Goal: Information Seeking & Learning: Compare options

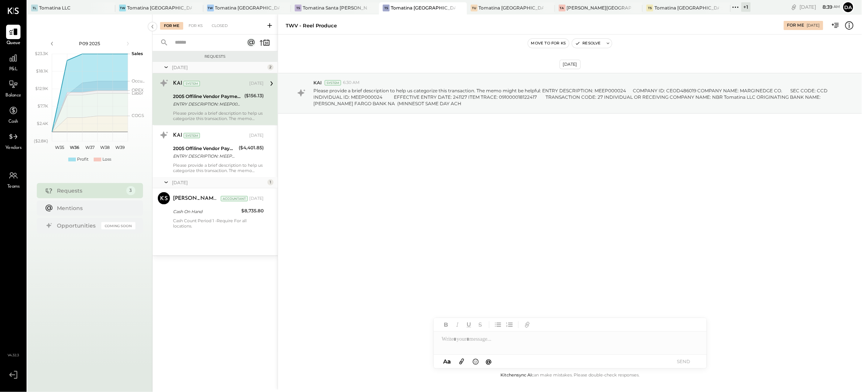
click at [741, 10] on div "+ 1" at bounding box center [745, 6] width 9 height 9
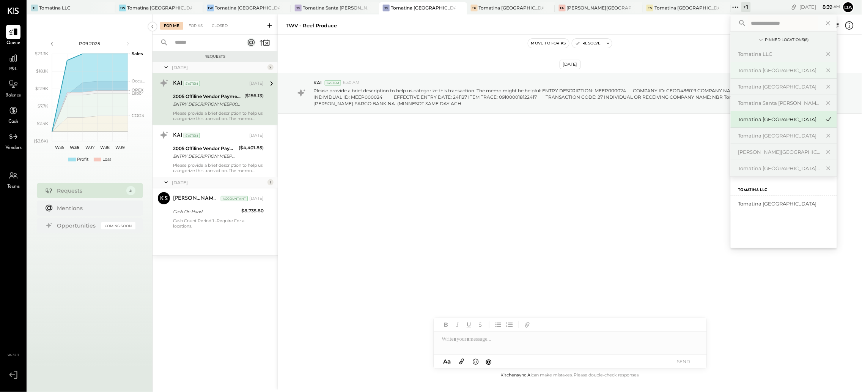
click at [731, 74] on div "Tomatina [GEOGRAPHIC_DATA]" at bounding box center [784, 70] width 106 height 16
click at [738, 70] on div "Tomatina [GEOGRAPHIC_DATA]" at bounding box center [779, 70] width 82 height 7
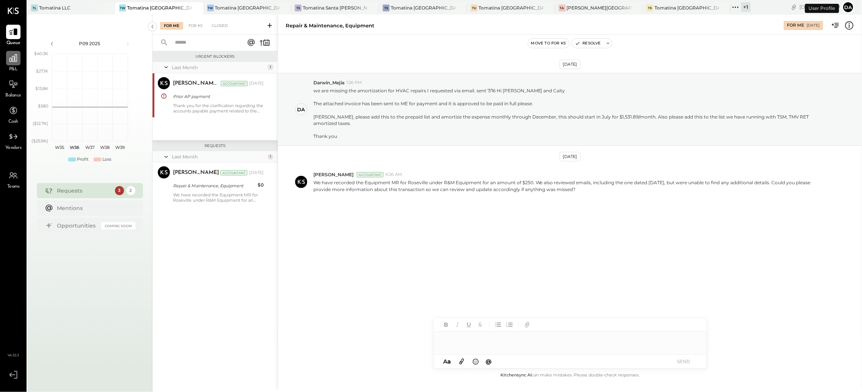
click at [6, 63] on div at bounding box center [13, 58] width 14 height 14
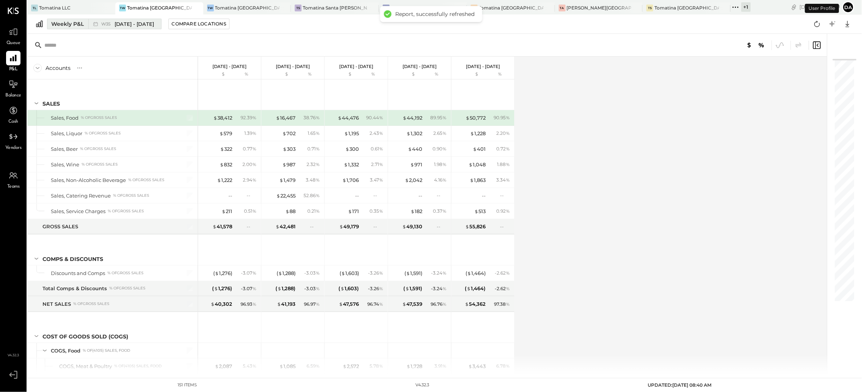
click at [61, 24] on div "Weekly P&L" at bounding box center [67, 24] width 33 height 8
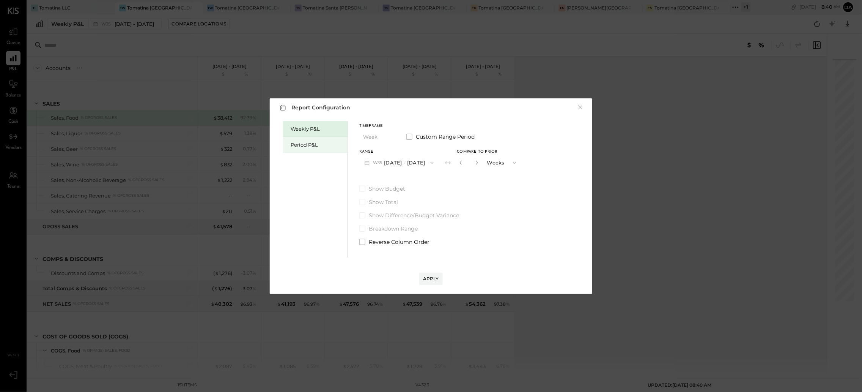
click at [314, 148] on div "Period P&L" at bounding box center [315, 145] width 65 height 16
click at [406, 161] on button "P09 [DATE] - [DATE]" at bounding box center [398, 163] width 79 height 14
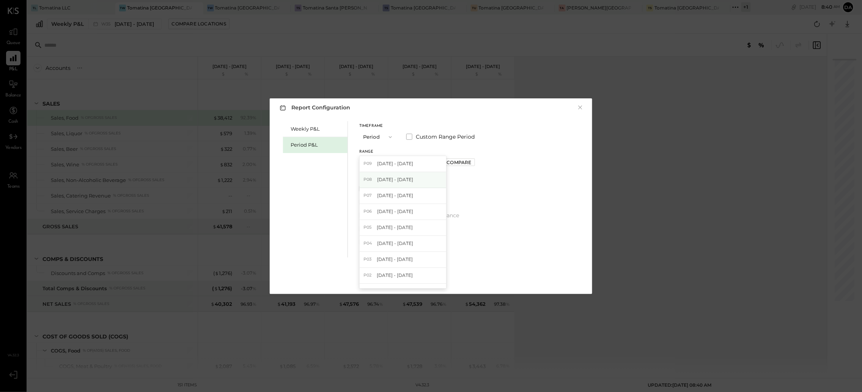
click at [401, 178] on span "[DATE] - [DATE]" at bounding box center [395, 179] width 36 height 6
click at [556, 217] on div "Weekly P&L Period P&L Timeframe Period Custom Range Period Range P08 [DATE] - […" at bounding box center [430, 188] width 307 height 138
click at [431, 277] on div "Apply" at bounding box center [431, 278] width 16 height 6
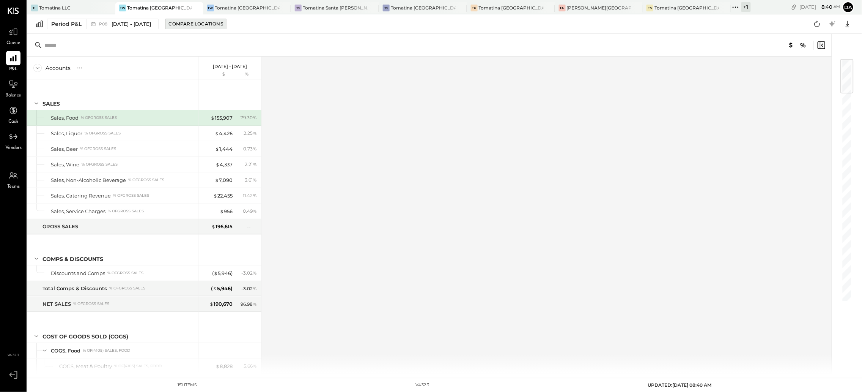
click at [206, 22] on div "Compare Locations" at bounding box center [196, 23] width 54 height 6
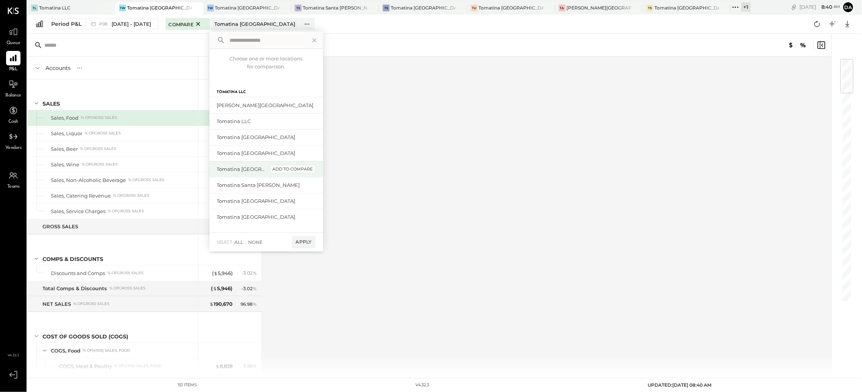
click at [295, 168] on div "add to compare" at bounding box center [293, 169] width 46 height 9
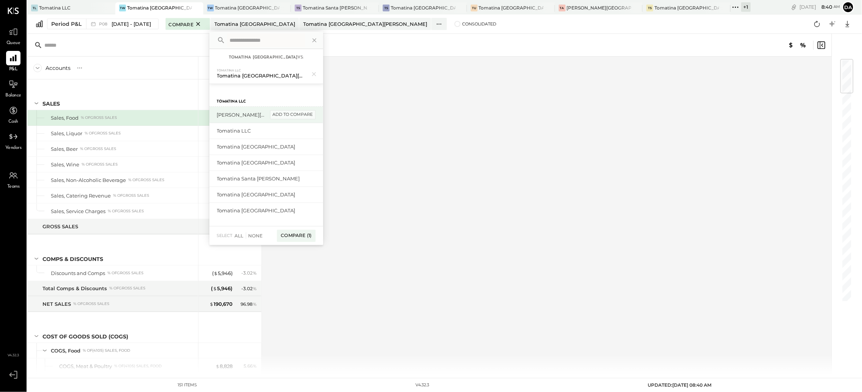
click at [300, 113] on div "add to compare" at bounding box center [293, 114] width 46 height 9
click at [288, 213] on div "add to compare" at bounding box center [293, 213] width 46 height 9
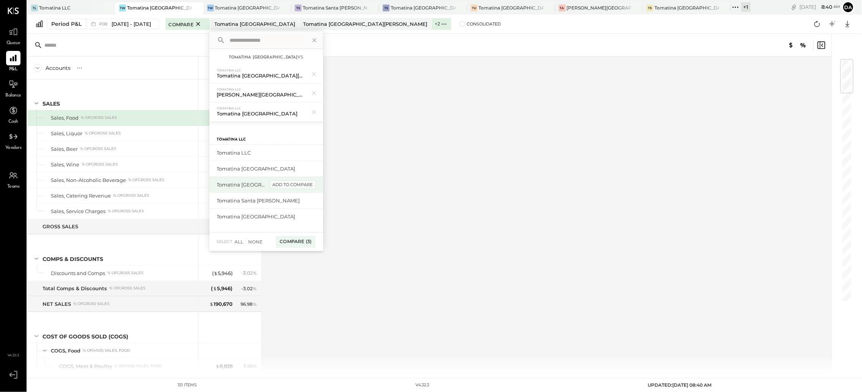
click at [293, 186] on div "add to compare" at bounding box center [293, 184] width 46 height 9
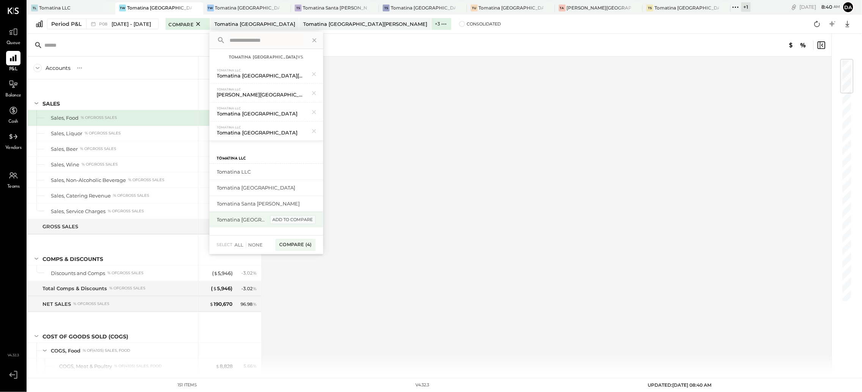
click at [297, 220] on div "add to compare" at bounding box center [293, 219] width 46 height 9
click at [298, 211] on div "Tomatina Santa [PERSON_NAME] add to compare" at bounding box center [266, 216] width 114 height 16
click at [298, 217] on div "add to compare" at bounding box center [293, 216] width 46 height 9
click at [0, 0] on div "add to compare" at bounding box center [0, 0] width 0 height 0
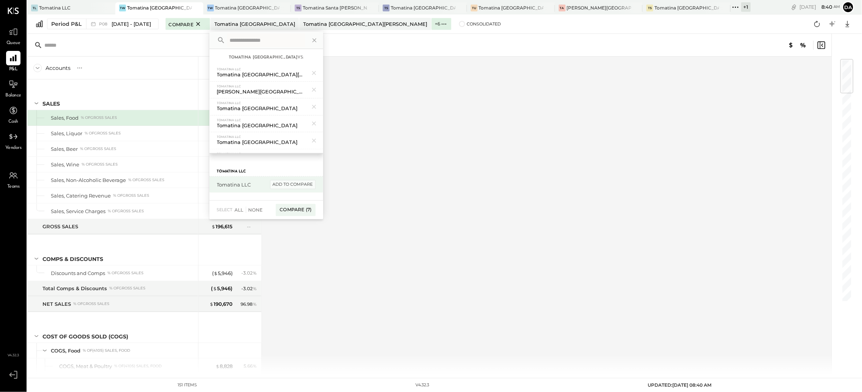
click at [306, 186] on div "add to compare" at bounding box center [293, 184] width 46 height 9
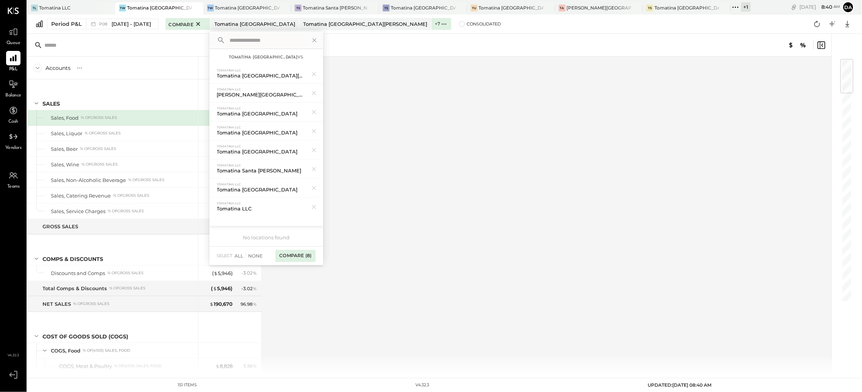
click at [307, 255] on div "Compare (8)" at bounding box center [295, 256] width 40 height 12
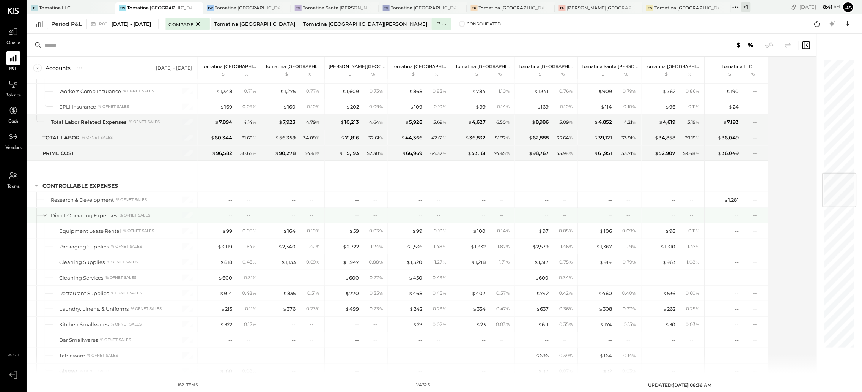
scroll to position [964, 0]
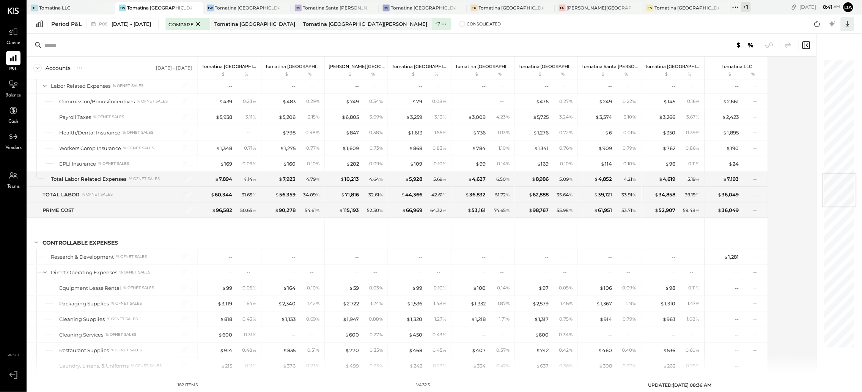
click at [846, 25] on icon at bounding box center [848, 24] width 10 height 10
click at [822, 68] on div "Excel" at bounding box center [824, 68] width 61 height 16
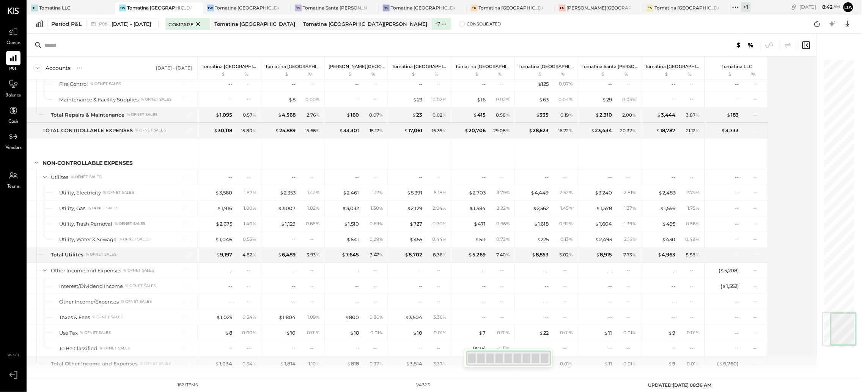
scroll to position [2159, 0]
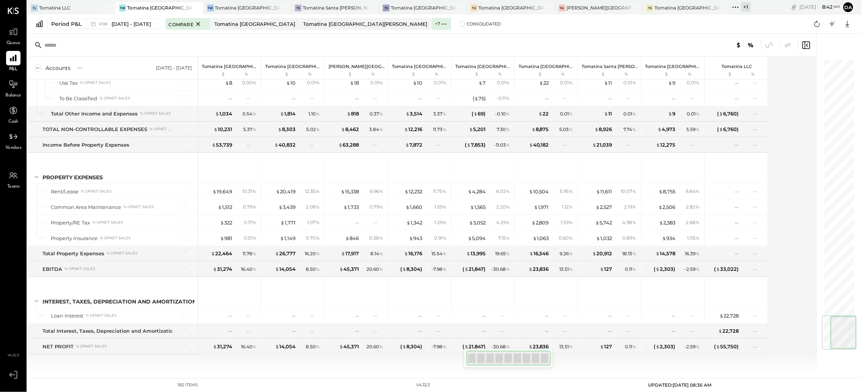
drag, startPoint x: 837, startPoint y: 127, endPoint x: 848, endPoint y: 346, distance: 219.2
click at [857, 346] on div at bounding box center [839, 332] width 35 height 35
click at [804, 304] on div "Accounts S % GL [DATE] - [DATE] Tomatina [GEOGRAPHIC_DATA] $ % Tomatina [GEOGRA…" at bounding box center [422, 215] width 790 height 316
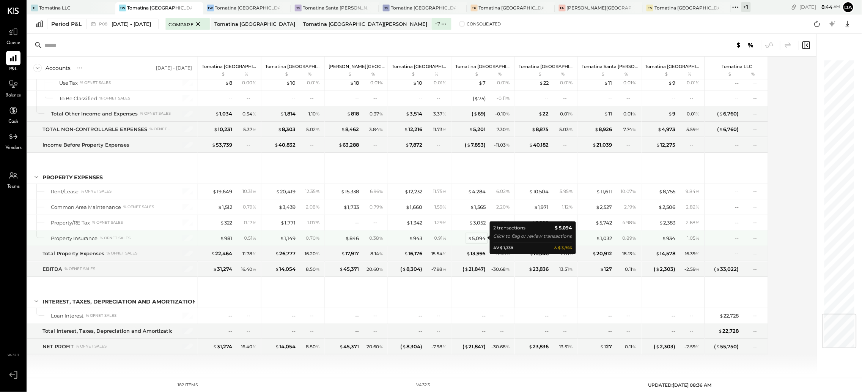
click at [475, 234] on div "$ 5,094" at bounding box center [477, 237] width 18 height 7
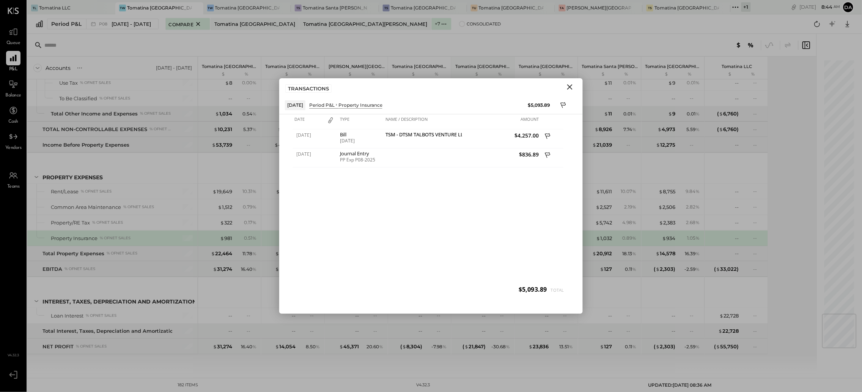
click at [571, 87] on icon "Close" at bounding box center [569, 86] width 9 height 9
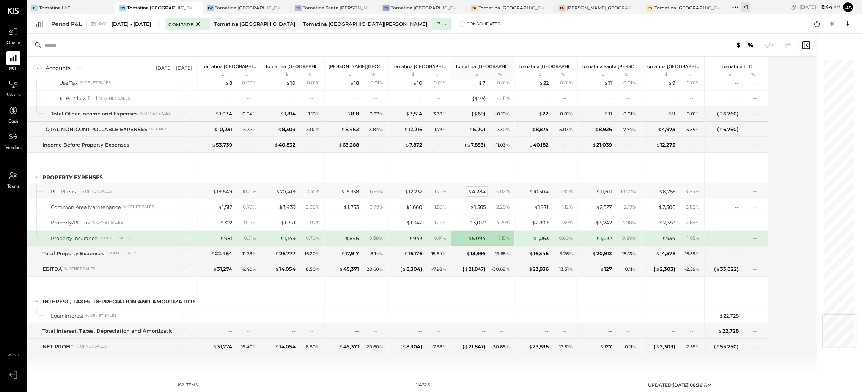
click at [482, 190] on div "$ 4,284" at bounding box center [477, 191] width 18 height 7
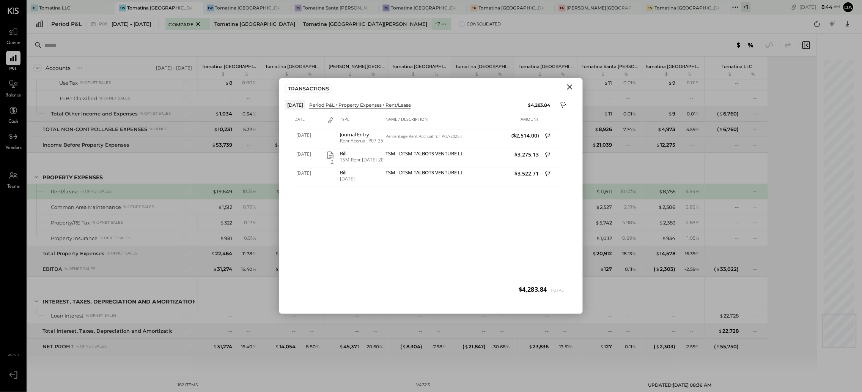
click at [572, 86] on icon "Close" at bounding box center [569, 86] width 9 height 9
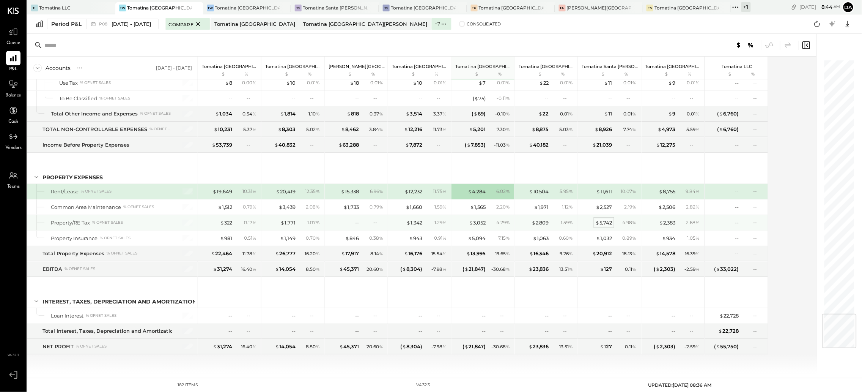
click at [611, 222] on div "$ 5,742" at bounding box center [604, 222] width 17 height 7
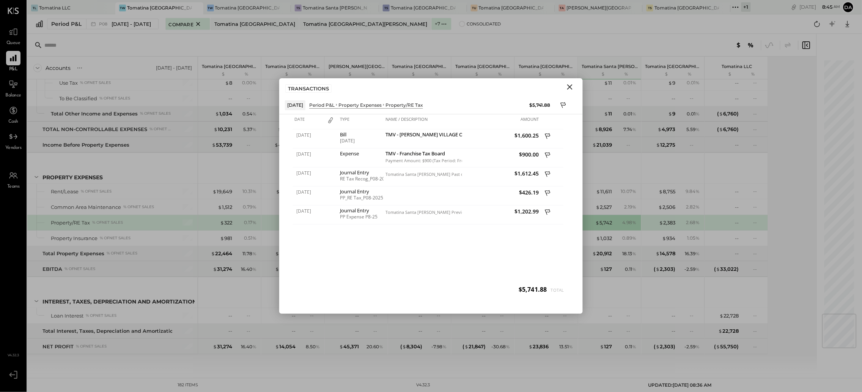
click at [570, 85] on icon "Close" at bounding box center [569, 86] width 9 height 9
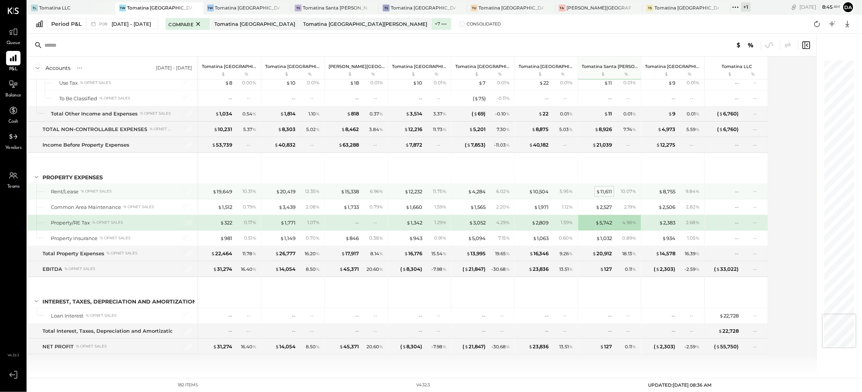
click at [603, 190] on div "$ 11,611" at bounding box center [604, 191] width 16 height 7
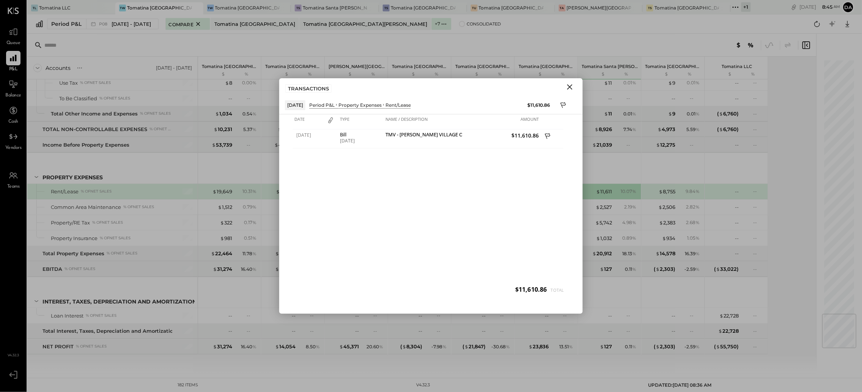
click at [569, 88] on icon "Close" at bounding box center [569, 86] width 9 height 9
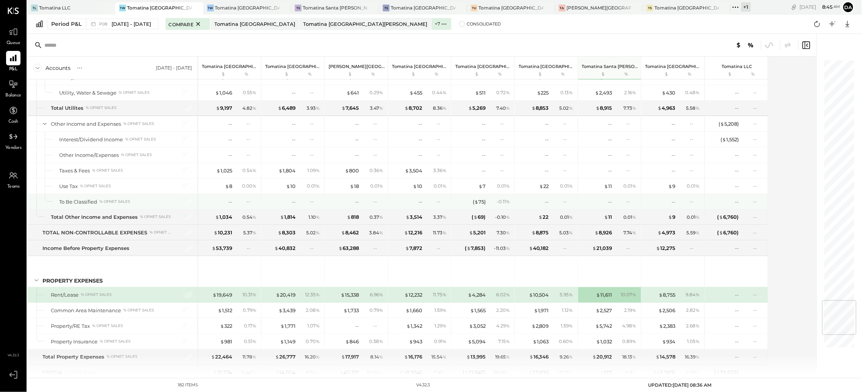
scroll to position [1989, 0]
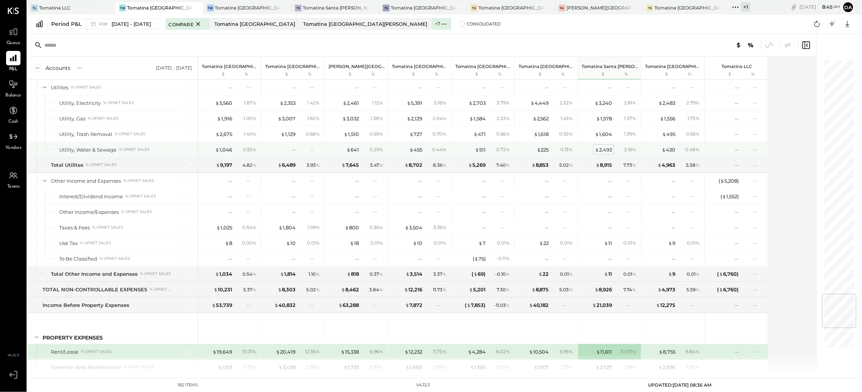
click at [607, 153] on div "$ 2,493" at bounding box center [603, 149] width 17 height 7
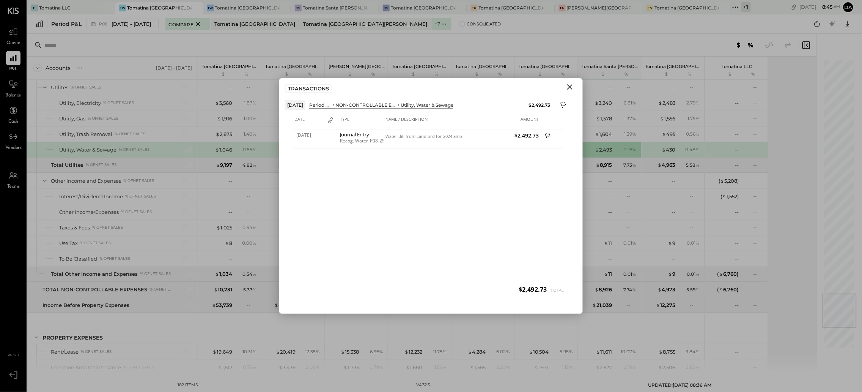
click at [569, 86] on icon "Close" at bounding box center [569, 86] width 5 height 5
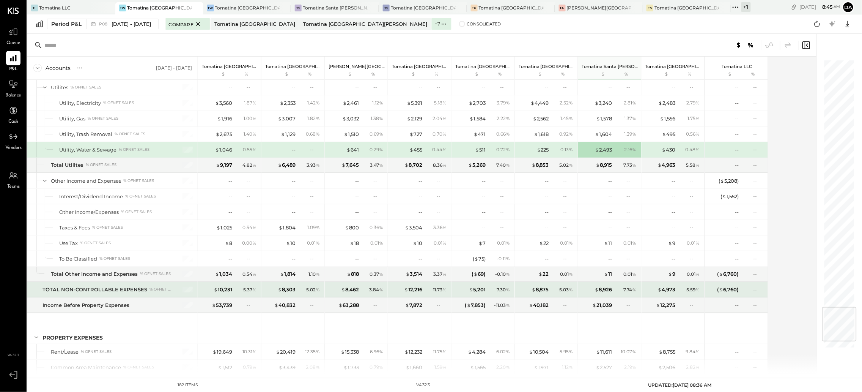
scroll to position [2102, 0]
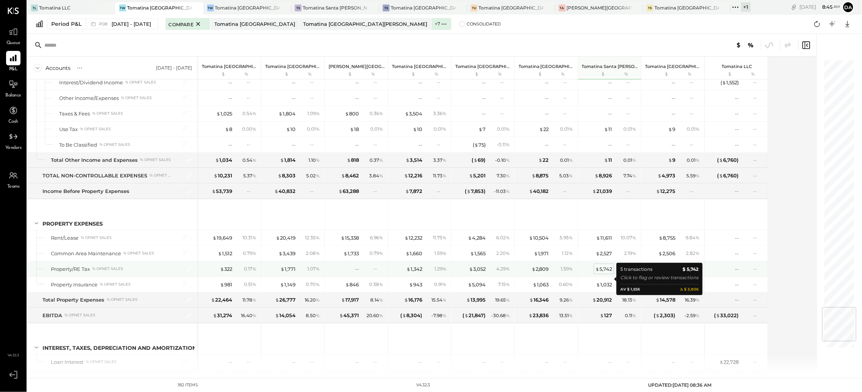
click at [606, 272] on div "$ 5,742" at bounding box center [604, 268] width 17 height 7
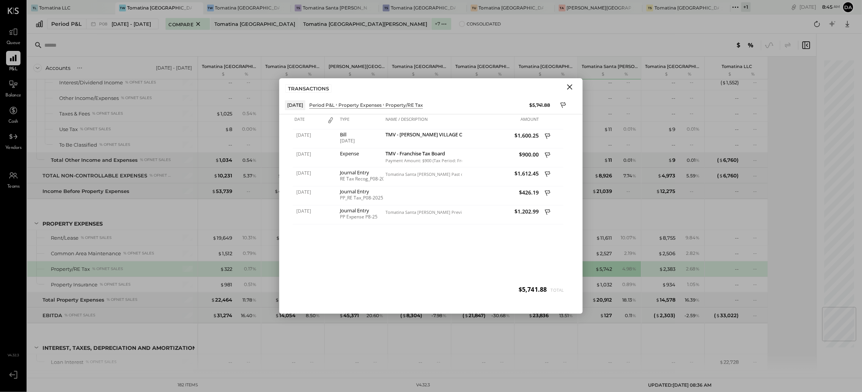
click at [570, 88] on icon "Close" at bounding box center [569, 86] width 9 height 9
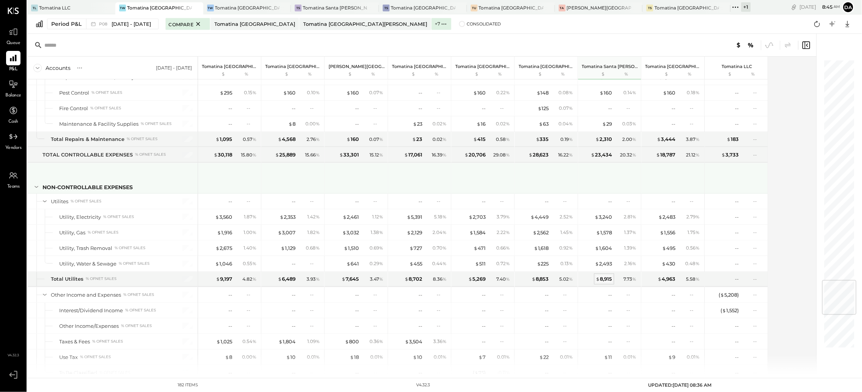
scroll to position [1818, 0]
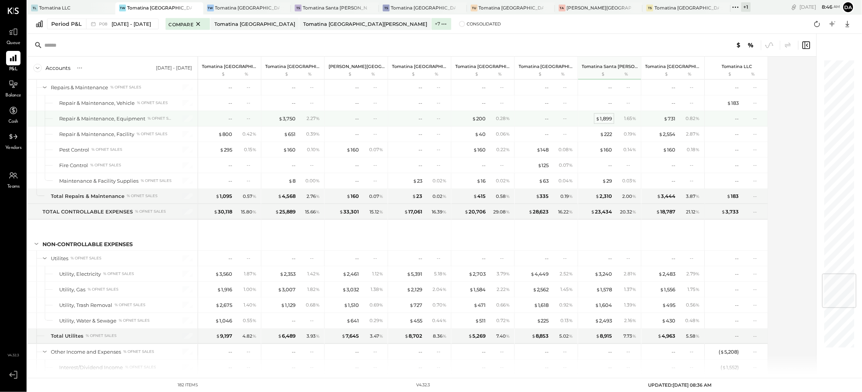
click at [609, 122] on div "$ 1,899" at bounding box center [604, 118] width 16 height 7
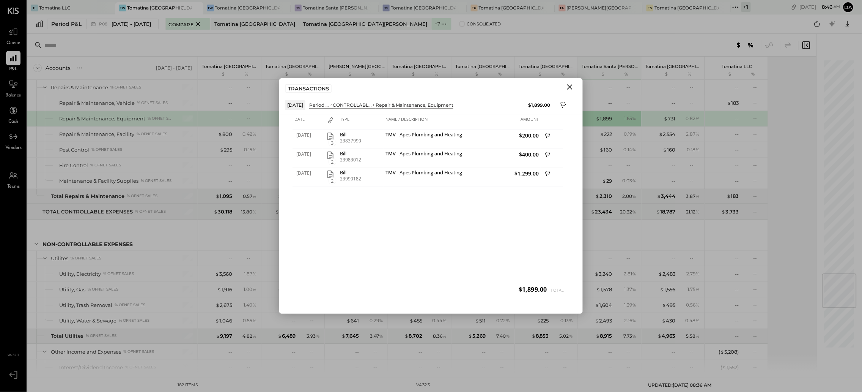
click at [567, 86] on icon "Close" at bounding box center [569, 86] width 9 height 9
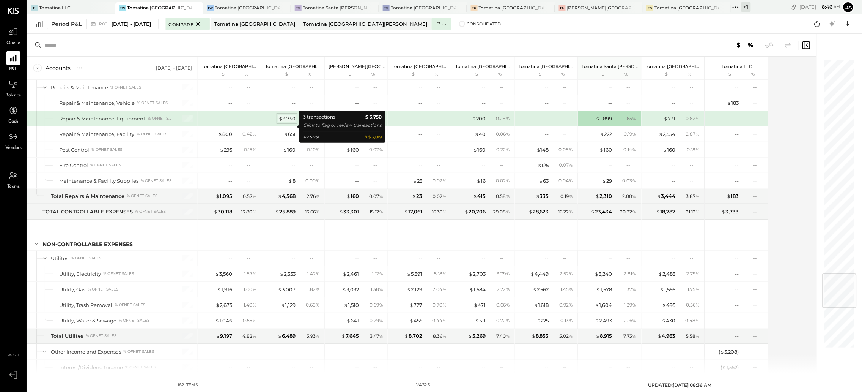
click at [288, 122] on div "$ 3,750" at bounding box center [287, 118] width 17 height 7
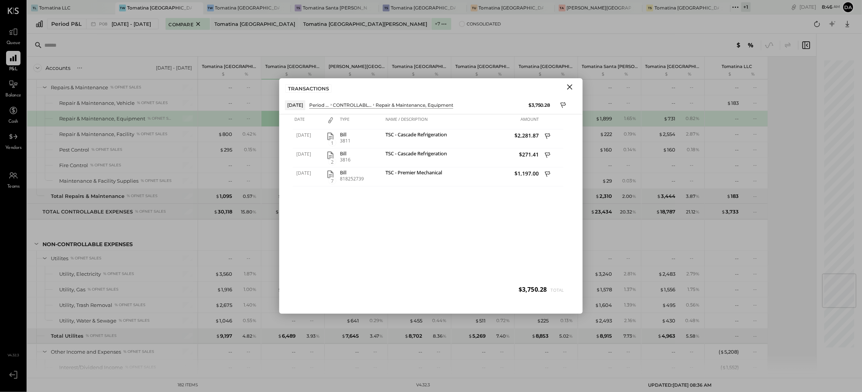
click at [572, 84] on icon "Close" at bounding box center [569, 86] width 9 height 9
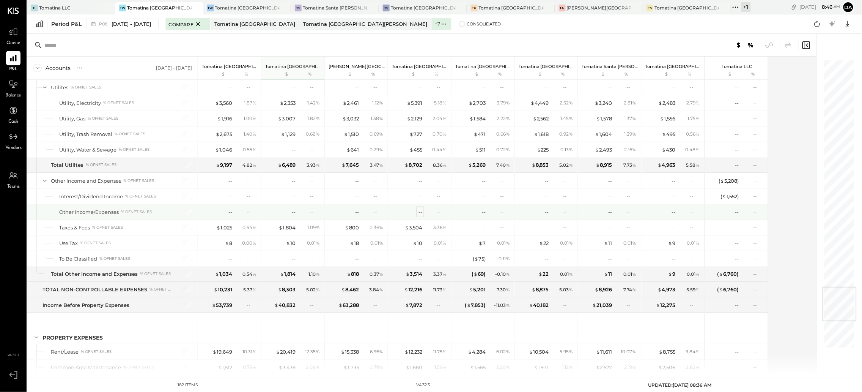
scroll to position [1932, 0]
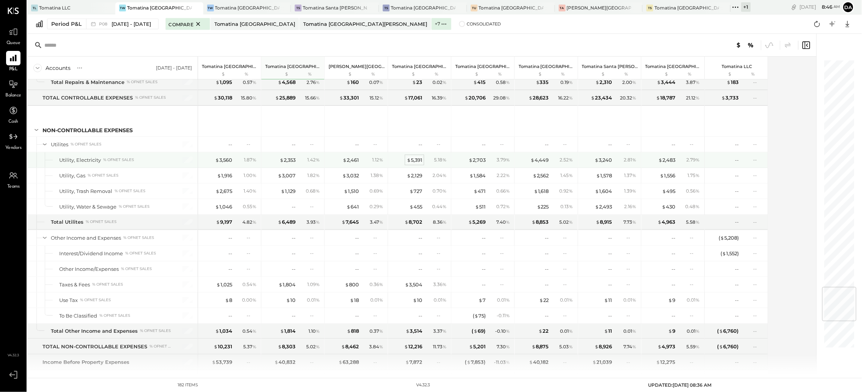
click at [415, 164] on div "$ 5,391" at bounding box center [415, 159] width 16 height 7
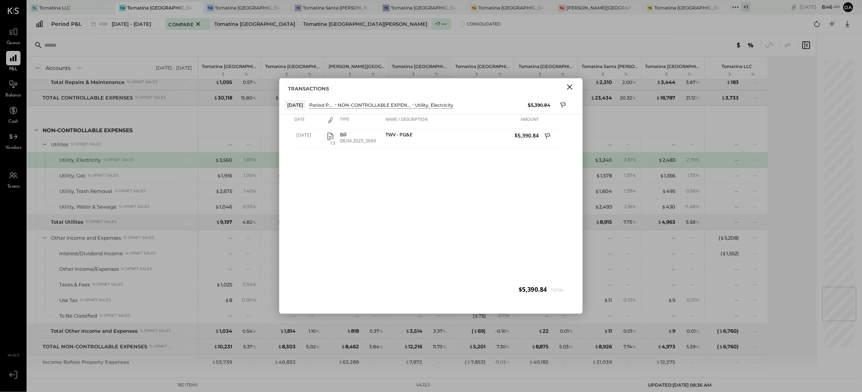
click at [570, 86] on icon "Close" at bounding box center [569, 86] width 5 height 5
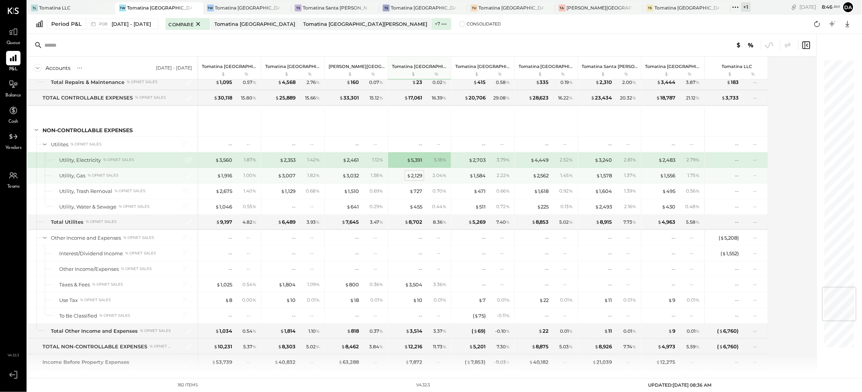
click at [417, 179] on div "$ 2,129" at bounding box center [415, 175] width 16 height 7
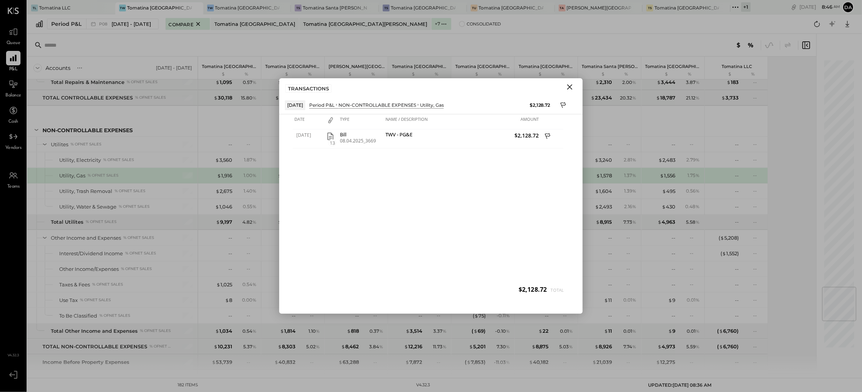
click at [566, 86] on icon "Close" at bounding box center [569, 86] width 9 height 9
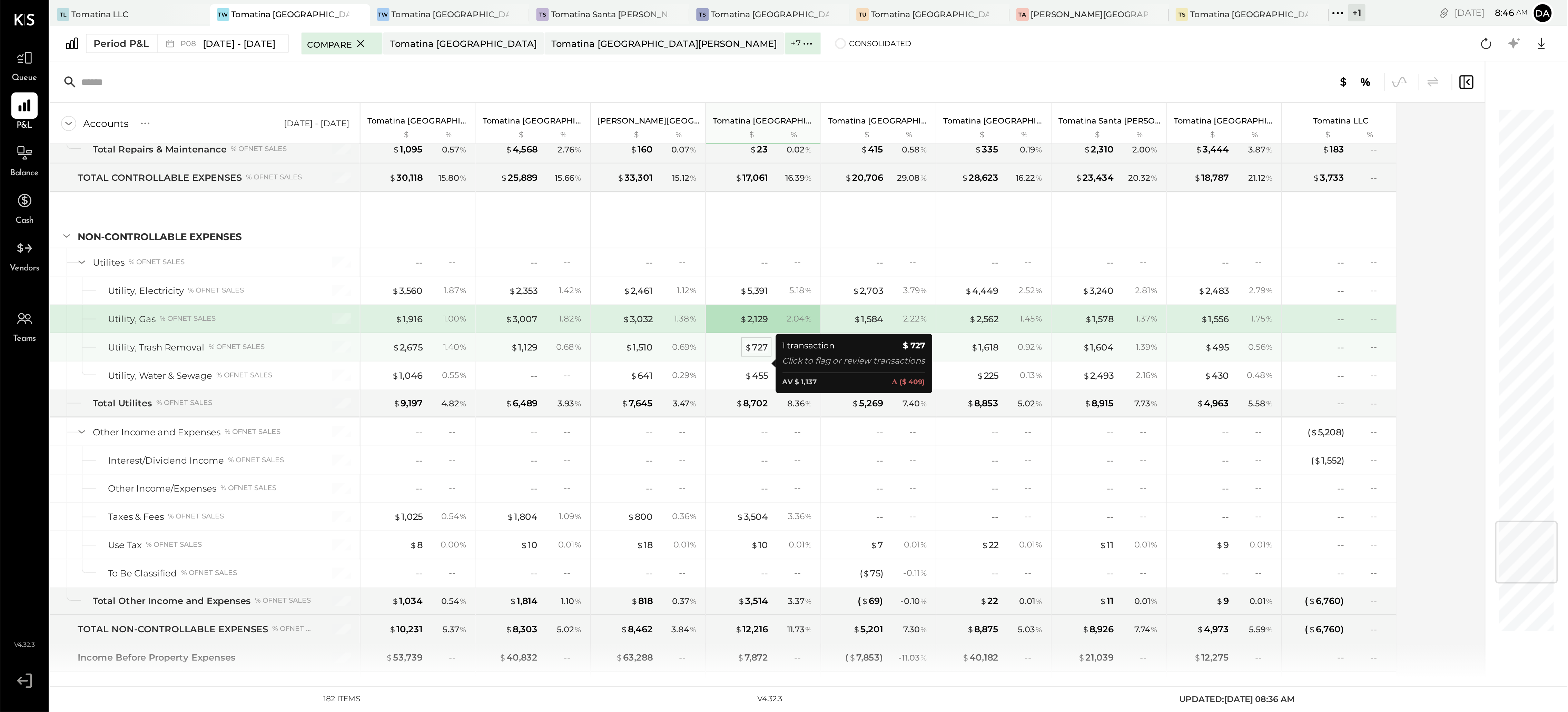
scroll to position [1705, 0]
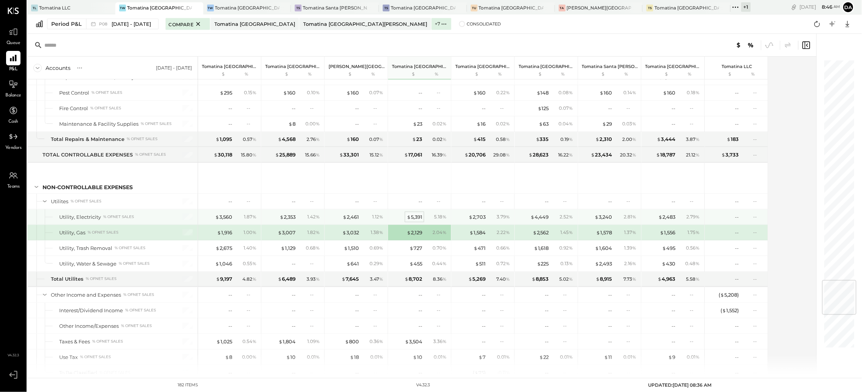
click at [417, 220] on div "$ 5,391" at bounding box center [415, 216] width 16 height 7
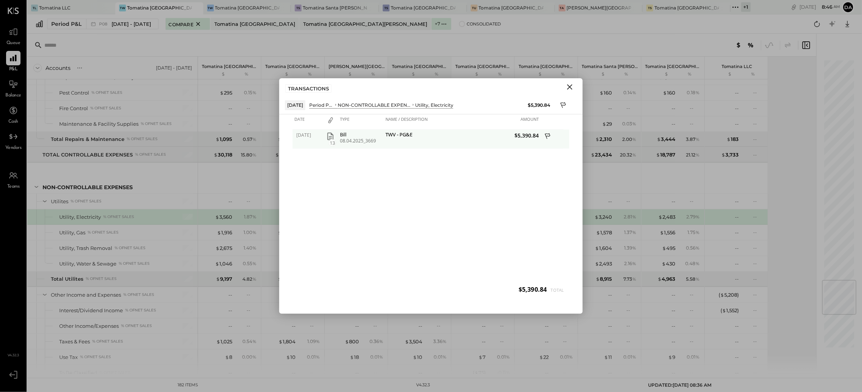
click at [329, 133] on icon "button" at bounding box center [330, 136] width 9 height 9
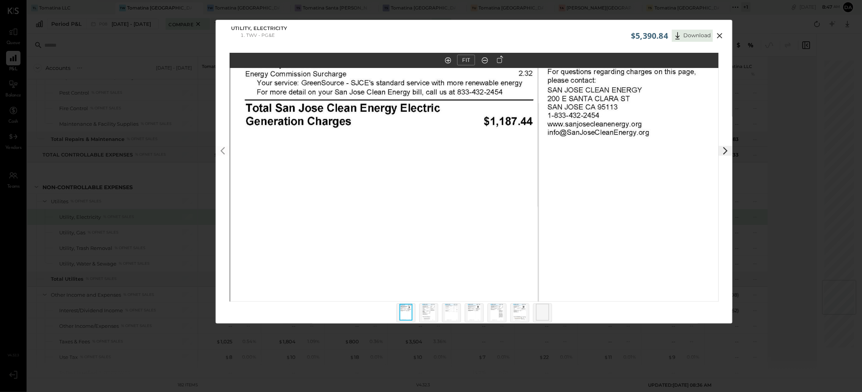
drag, startPoint x: 497, startPoint y: 148, endPoint x: 510, endPoint y: 248, distance: 100.7
click at [510, 248] on img at bounding box center [474, 169] width 489 height 633
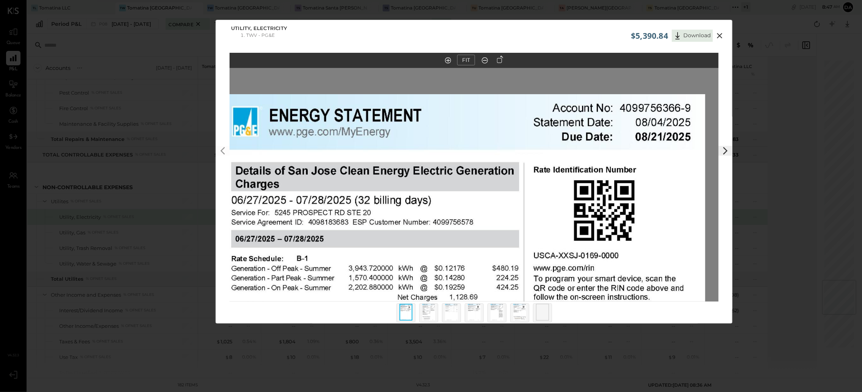
drag, startPoint x: 548, startPoint y: 104, endPoint x: 504, endPoint y: 117, distance: 46.2
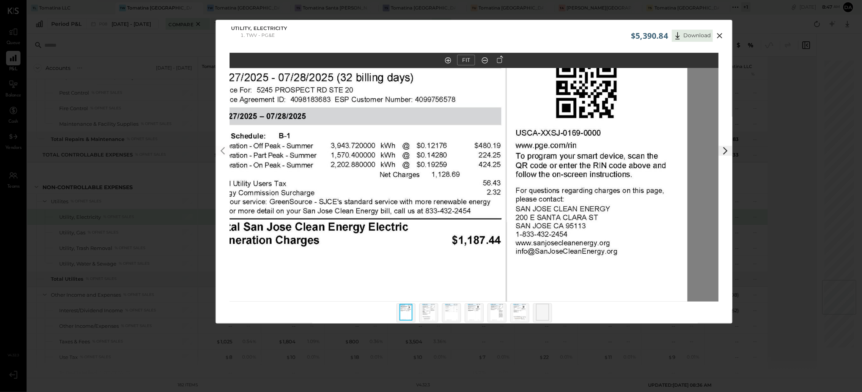
drag, startPoint x: 473, startPoint y: 229, endPoint x: 477, endPoint y: 158, distance: 70.7
click at [477, 158] on img at bounding box center [442, 288] width 489 height 633
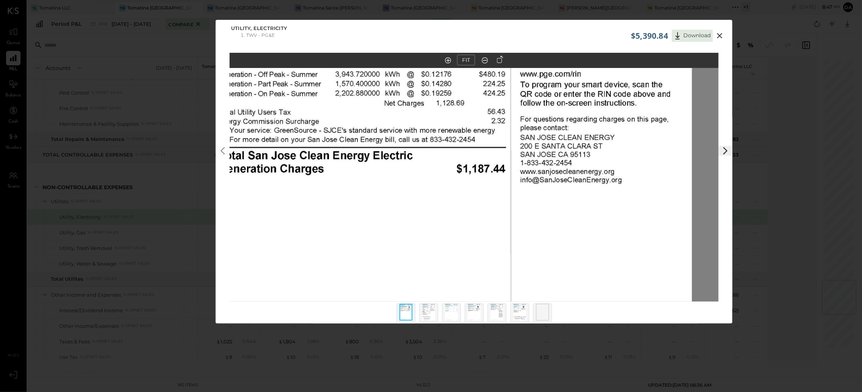
drag, startPoint x: 459, startPoint y: 229, endPoint x: 435, endPoint y: 87, distance: 144.3
click at [435, 87] on img at bounding box center [447, 216] width 489 height 633
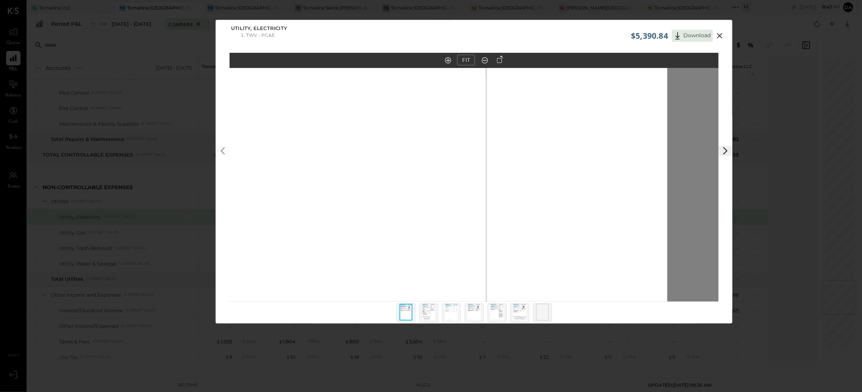
click at [426, 313] on img at bounding box center [428, 312] width 13 height 17
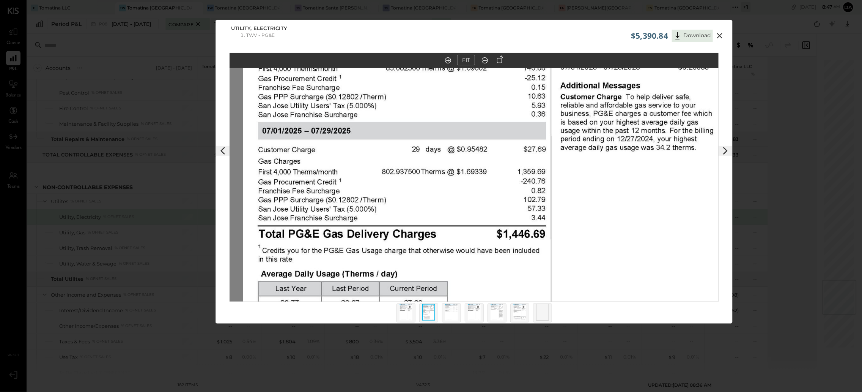
drag, startPoint x: 496, startPoint y: 124, endPoint x: 496, endPoint y: 170, distance: 46.3
click at [507, 147] on img at bounding box center [487, 201] width 489 height 633
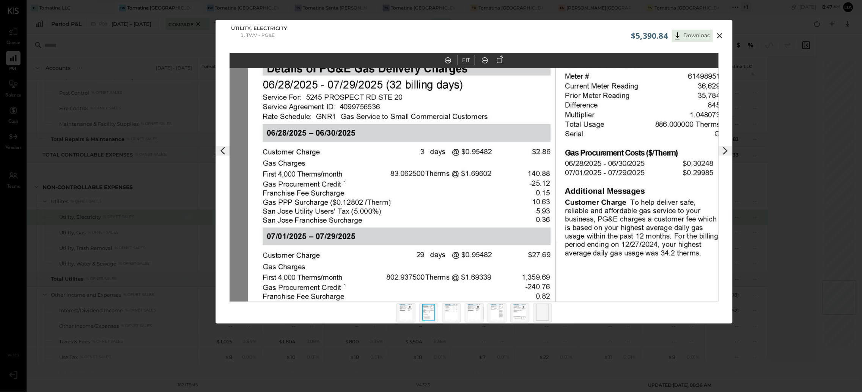
drag, startPoint x: 503, startPoint y: 122, endPoint x: 496, endPoint y: 213, distance: 90.9
click at [499, 215] on img at bounding box center [492, 307] width 489 height 633
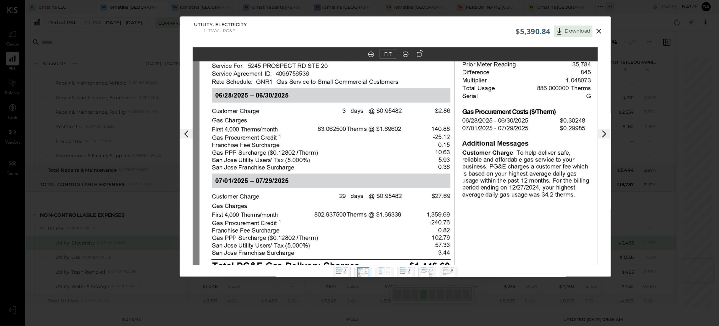
scroll to position [1833, 0]
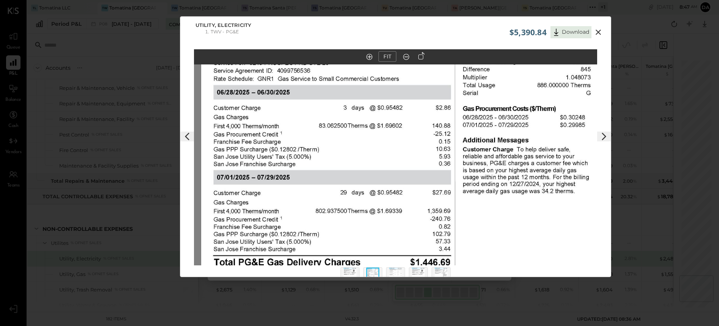
drag, startPoint x: 413, startPoint y: 195, endPoint x: 393, endPoint y: 116, distance: 82.0
click at [393, 116] on img at bounding box center [402, 236] width 403 height 522
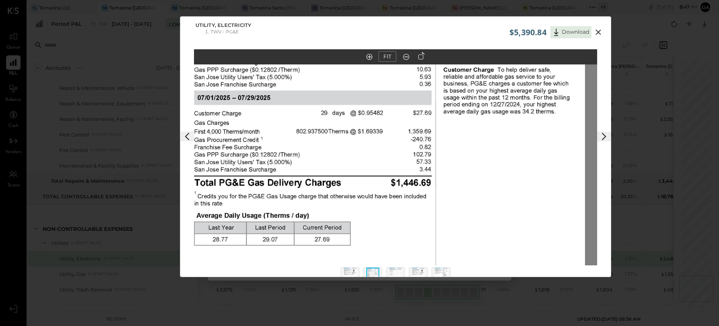
drag, startPoint x: 421, startPoint y: 193, endPoint x: 428, endPoint y: 141, distance: 52.8
click at [427, 142] on img at bounding box center [383, 157] width 403 height 522
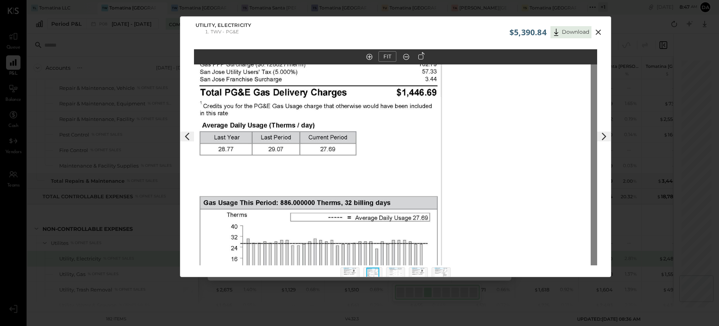
click at [418, 115] on img at bounding box center [388, 66] width 403 height 522
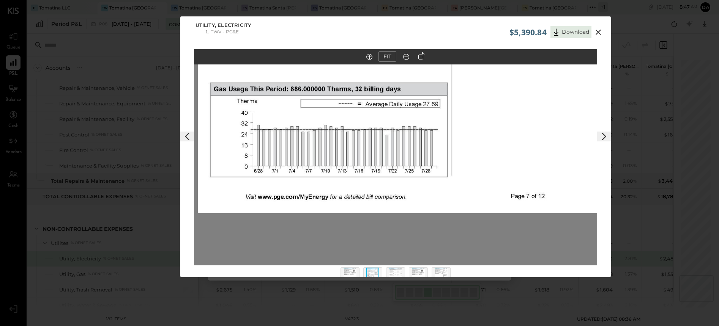
drag, startPoint x: 395, startPoint y: 275, endPoint x: 398, endPoint y: 269, distance: 6.8
click at [395, 275] on img at bounding box center [395, 276] width 13 height 17
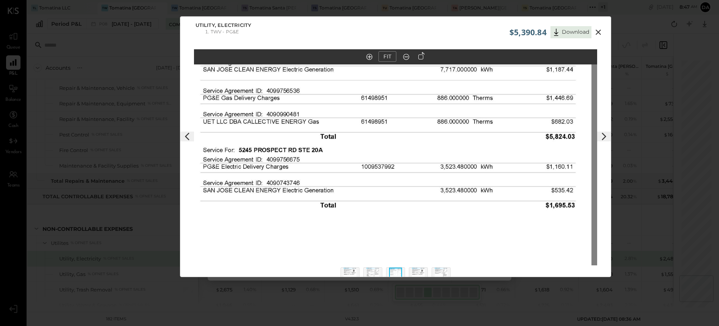
drag, startPoint x: 469, startPoint y: 130, endPoint x: 463, endPoint y: 194, distance: 63.6
click at [463, 194] on img at bounding box center [389, 211] width 403 height 522
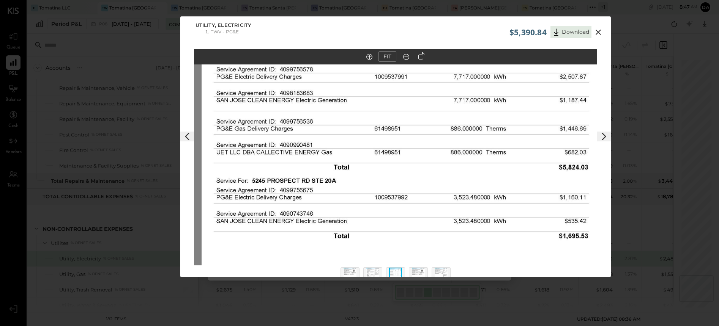
drag, startPoint x: 436, startPoint y: 143, endPoint x: 449, endPoint y: 175, distance: 34.2
click at [449, 175] on img at bounding box center [402, 242] width 403 height 522
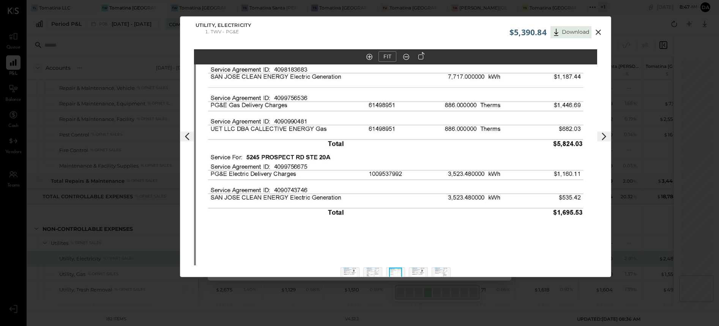
drag, startPoint x: 524, startPoint y: 139, endPoint x: 517, endPoint y: 112, distance: 28.2
click at [517, 112] on img at bounding box center [397, 218] width 403 height 522
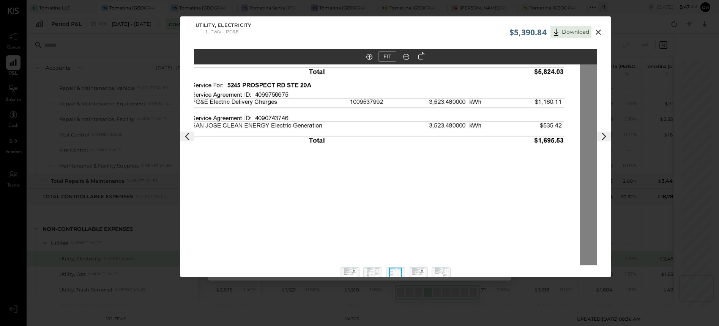
drag, startPoint x: 485, startPoint y: 217, endPoint x: 466, endPoint y: 138, distance: 81.5
click at [466, 138] on img at bounding box center [378, 146] width 403 height 522
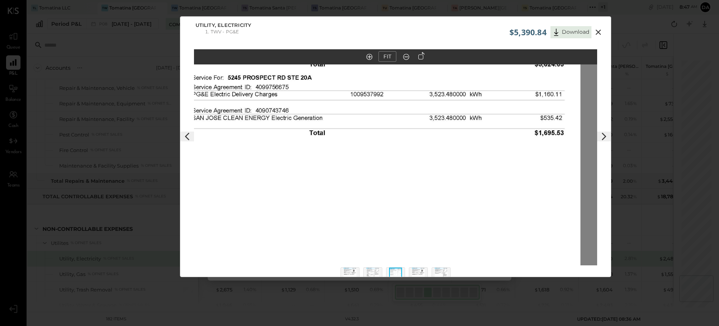
click at [419, 272] on img at bounding box center [418, 276] width 13 height 17
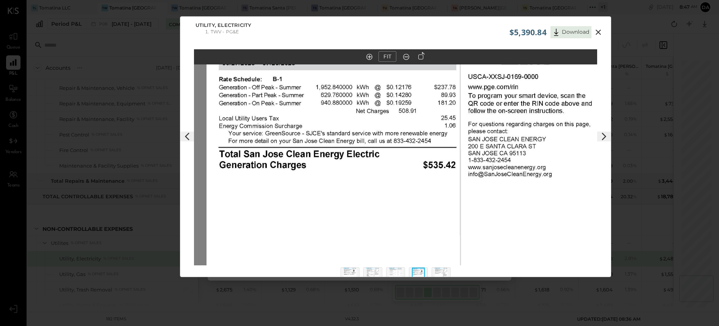
drag, startPoint x: 492, startPoint y: 147, endPoint x: 486, endPoint y: 225, distance: 78.0
click at [491, 222] on img at bounding box center [407, 205] width 403 height 522
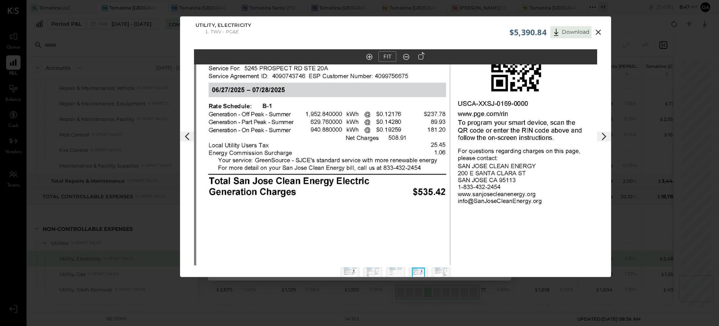
click at [400, 270] on img at bounding box center [395, 276] width 13 height 17
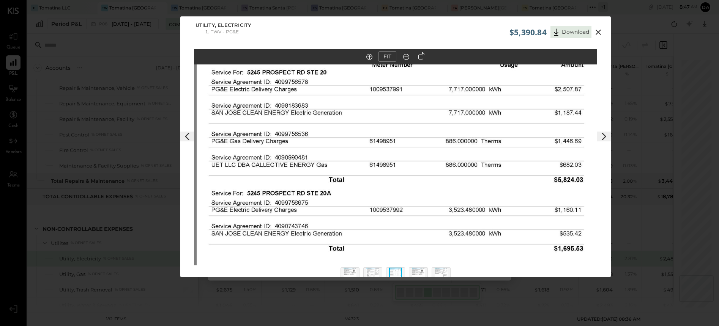
drag, startPoint x: 495, startPoint y: 89, endPoint x: 498, endPoint y: 196, distance: 106.7
click at [498, 196] on img at bounding box center [398, 254] width 403 height 522
click at [419, 271] on img at bounding box center [418, 276] width 13 height 17
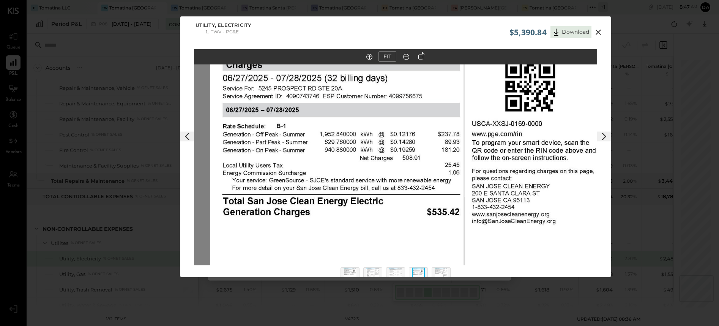
drag, startPoint x: 430, startPoint y: 127, endPoint x: 448, endPoint y: 212, distance: 86.5
click at [448, 212] on img at bounding box center [411, 252] width 403 height 522
click at [441, 276] on img at bounding box center [440, 276] width 13 height 17
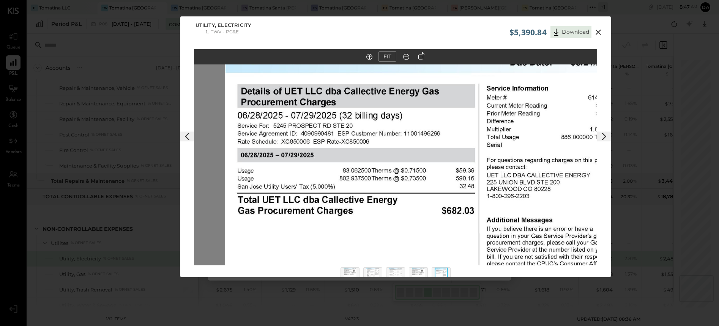
drag, startPoint x: 488, startPoint y: 109, endPoint x: 519, endPoint y: 249, distance: 144.2
click at [519, 249] on img at bounding box center [426, 288] width 403 height 522
click at [397, 270] on img at bounding box center [395, 276] width 13 height 17
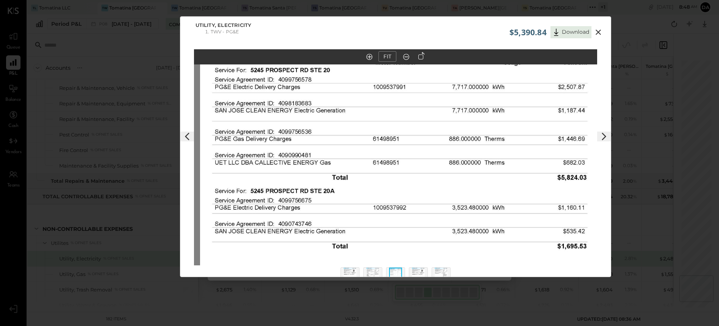
drag, startPoint x: 503, startPoint y: 124, endPoint x: 509, endPoint y: 228, distance: 104.5
click at [509, 228] on img at bounding box center [401, 252] width 403 height 522
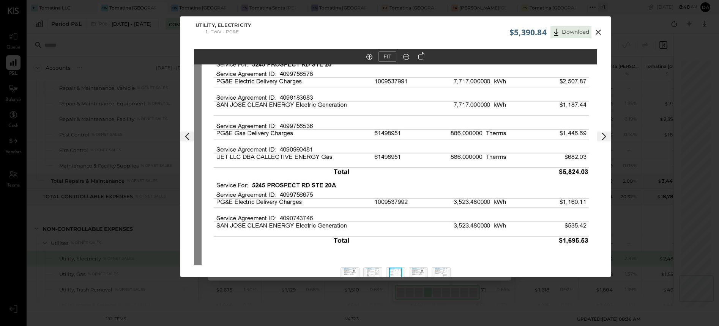
drag, startPoint x: 377, startPoint y: 103, endPoint x: 379, endPoint y: 99, distance: 4.4
click at [379, 99] on img at bounding box center [402, 246] width 403 height 522
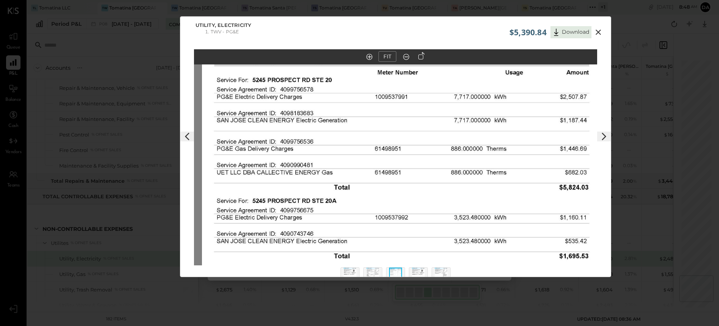
drag, startPoint x: 377, startPoint y: 101, endPoint x: 377, endPoint y: 116, distance: 15.2
click at [377, 116] on img at bounding box center [403, 262] width 403 height 522
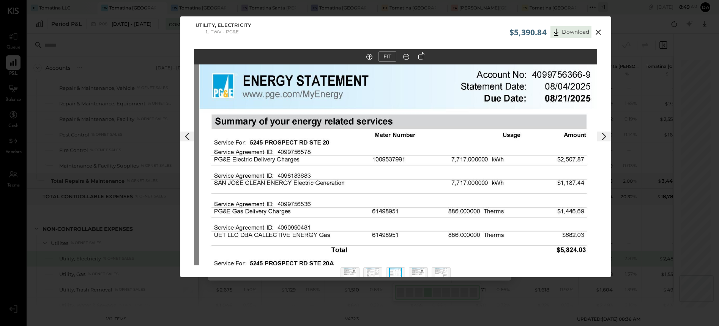
drag, startPoint x: 368, startPoint y: 83, endPoint x: 365, endPoint y: 127, distance: 44.1
click at [365, 127] on img at bounding box center [400, 324] width 403 height 522
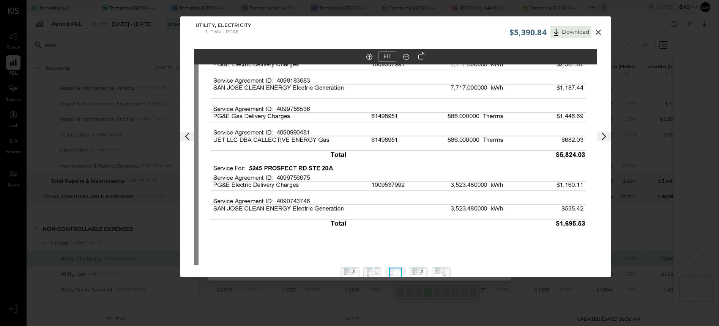
drag, startPoint x: 376, startPoint y: 169, endPoint x: 379, endPoint y: 134, distance: 35.4
click at [379, 134] on img at bounding box center [399, 229] width 403 height 522
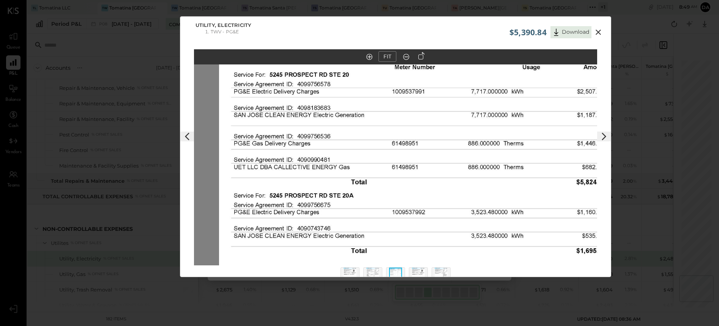
drag, startPoint x: 377, startPoint y: 120, endPoint x: 398, endPoint y: 149, distance: 36.0
click at [398, 149] on img at bounding box center [420, 256] width 403 height 522
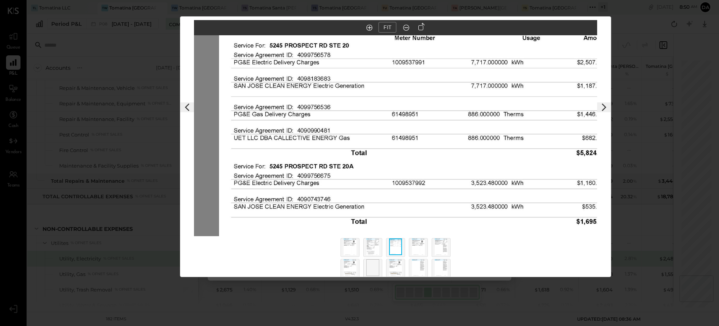
scroll to position [53, 0]
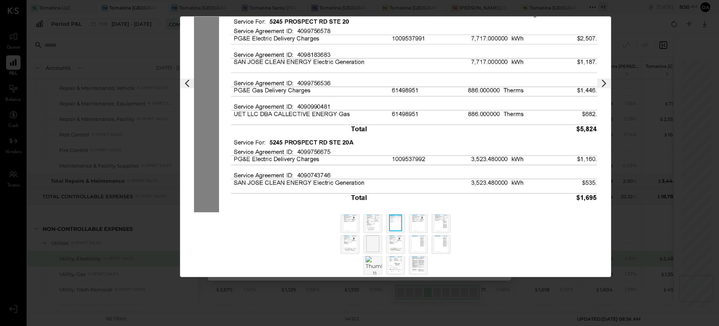
click at [420, 268] on img at bounding box center [418, 264] width 13 height 17
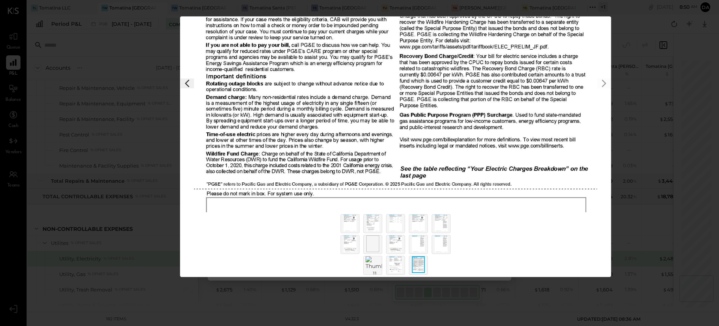
click at [398, 264] on img at bounding box center [395, 264] width 13 height 17
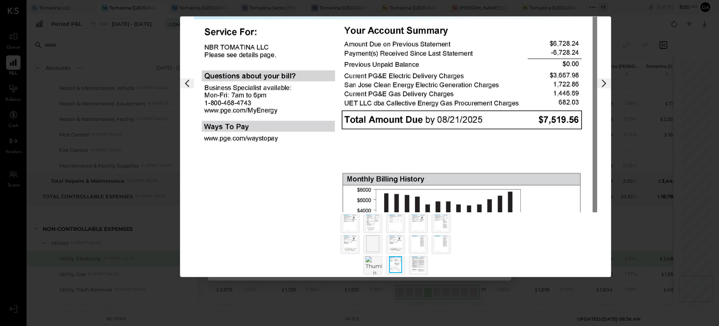
drag, startPoint x: 436, startPoint y: 58, endPoint x: 437, endPoint y: 192, distance: 133.9
click at [436, 196] on img at bounding box center [390, 234] width 403 height 522
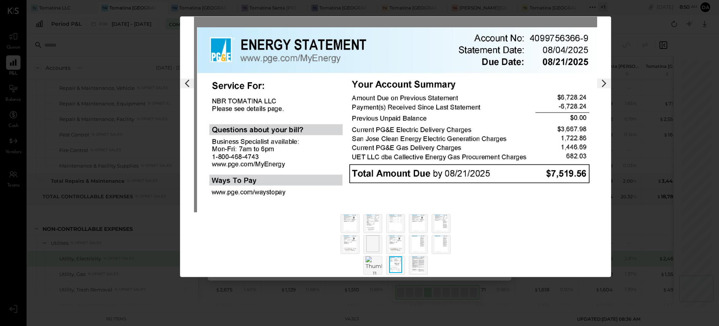
drag, startPoint x: 457, startPoint y: 93, endPoint x: 463, endPoint y: 142, distance: 49.3
click at [463, 142] on img at bounding box center [398, 288] width 403 height 522
click at [641, 57] on div "$5,390.84 Download Utility, Electricity TWV - PG&E FIT" at bounding box center [359, 163] width 719 height 326
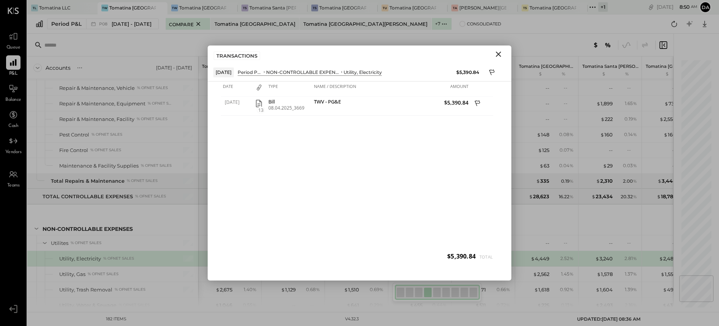
click at [506, 52] on div "TRANSACTIONS" at bounding box center [360, 54] width 304 height 17
click at [502, 55] on icon "Close" at bounding box center [498, 54] width 9 height 9
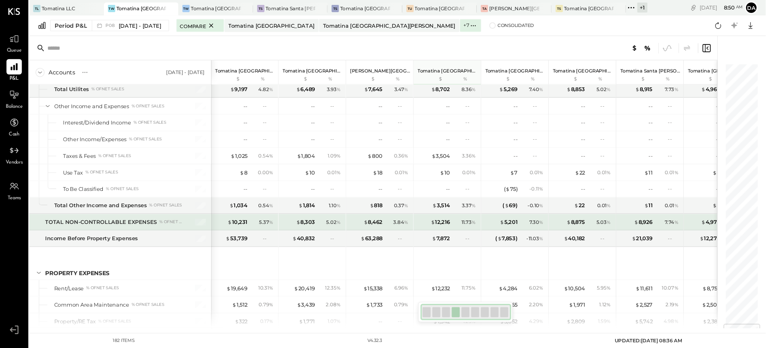
scroll to position [2214, 0]
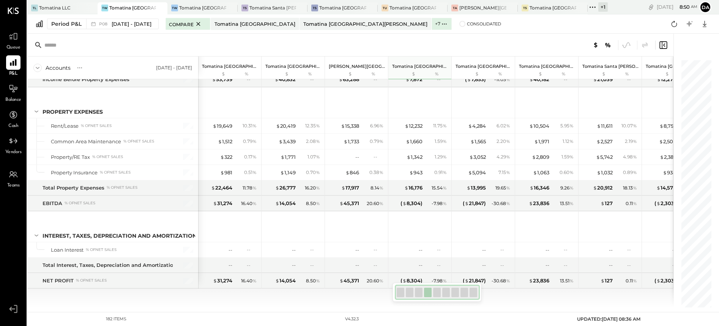
click at [470, 25] on div "Period P&L P08 [DATE] - [DATE] Compare Tomatina [GEOGRAPHIC_DATA] [GEOGRAPHIC_D…" at bounding box center [372, 23] width 691 height 19
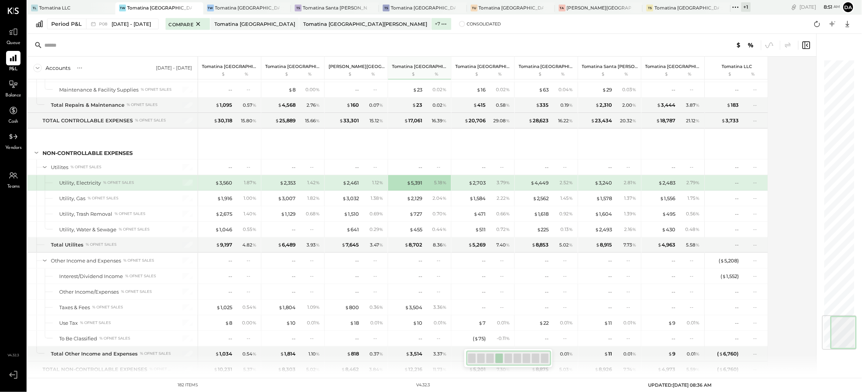
scroll to position [2159, 0]
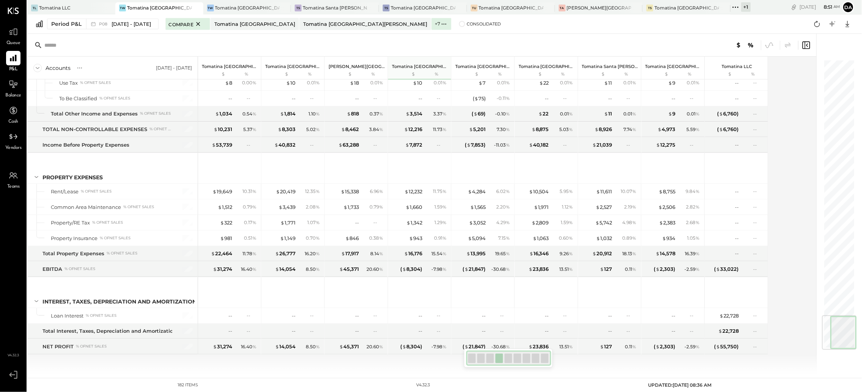
drag, startPoint x: 835, startPoint y: 327, endPoint x: 846, endPoint y: 370, distance: 44.0
click at [846, 370] on div at bounding box center [836, 203] width 38 height 339
click at [803, 359] on div "Accounts S % GL [DATE] - [DATE] Tomatina [GEOGRAPHIC_DATA] $ % Tomatina [GEOGRA…" at bounding box center [422, 215] width 790 height 316
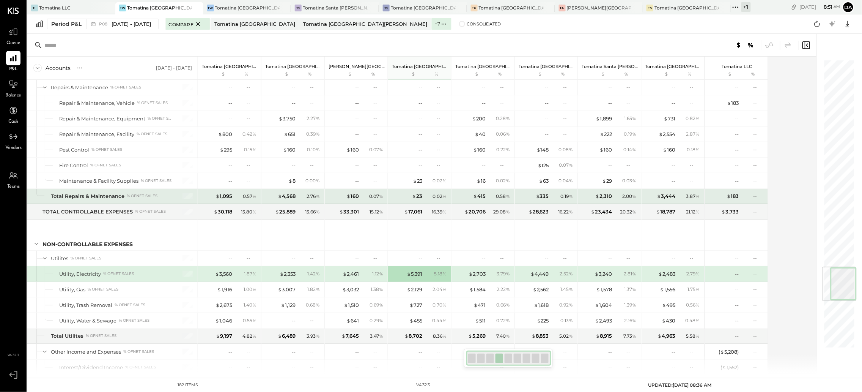
scroll to position [1761, 0]
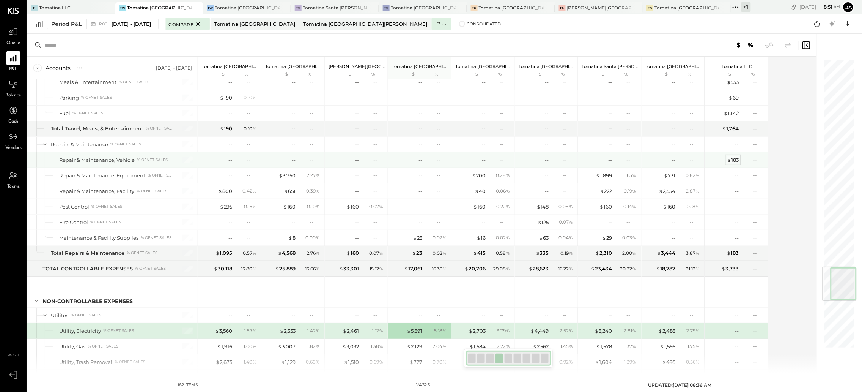
click at [738, 164] on div "$ 183" at bounding box center [733, 159] width 12 height 7
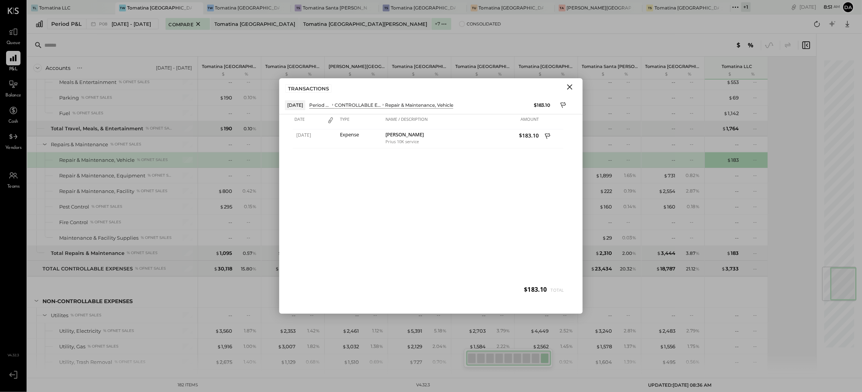
click at [570, 87] on icon "Close" at bounding box center [569, 86] width 5 height 5
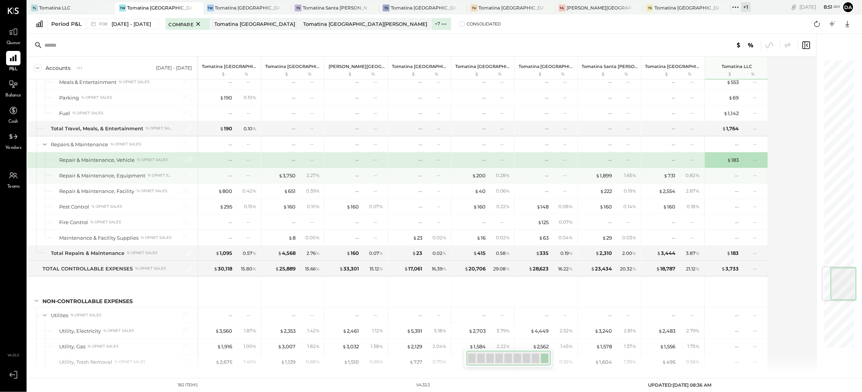
scroll to position [1704, 0]
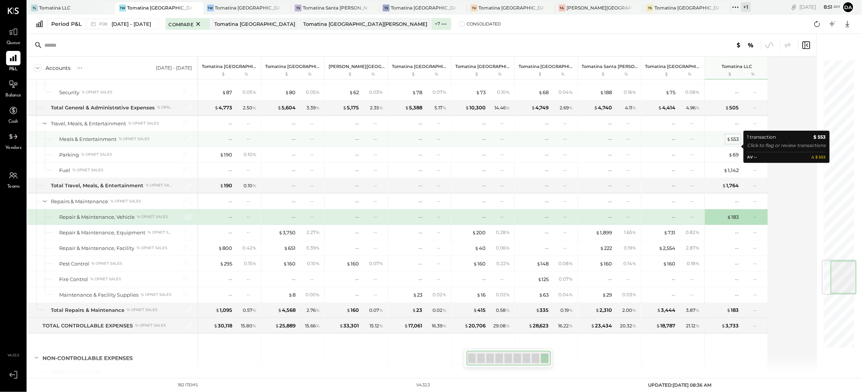
click at [735, 143] on div "$ 553" at bounding box center [733, 138] width 12 height 7
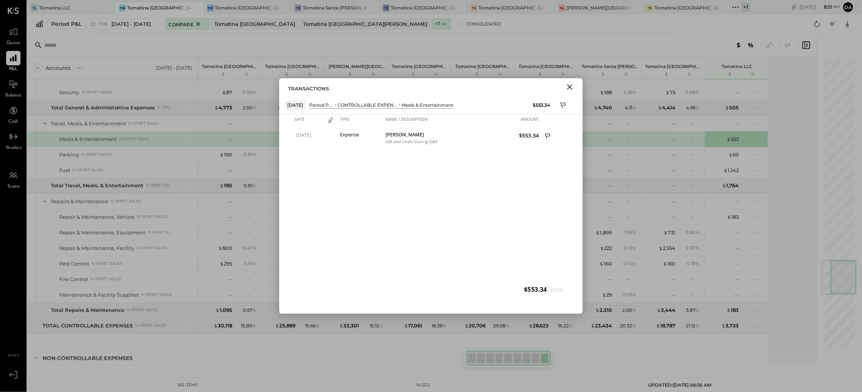
click at [568, 87] on icon "Close" at bounding box center [569, 86] width 9 height 9
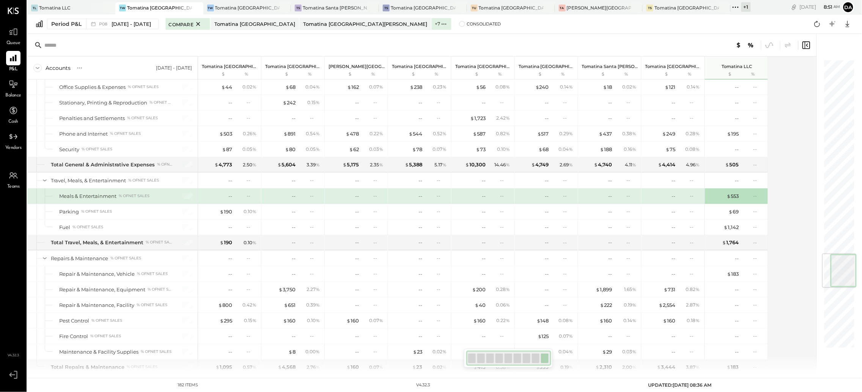
scroll to position [1590, 0]
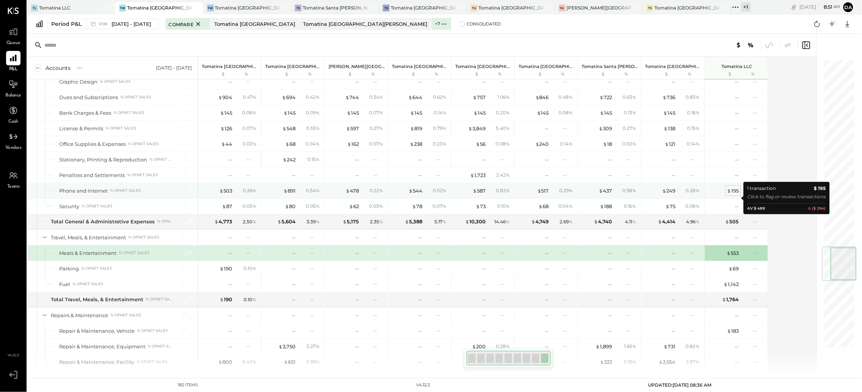
click at [730, 194] on span "$" at bounding box center [729, 190] width 4 height 6
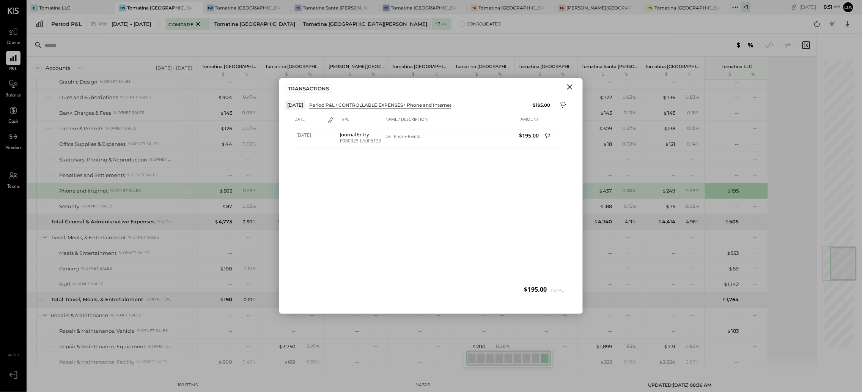
click at [572, 88] on icon "Close" at bounding box center [569, 86] width 9 height 9
